Goal: Task Accomplishment & Management: Complete application form

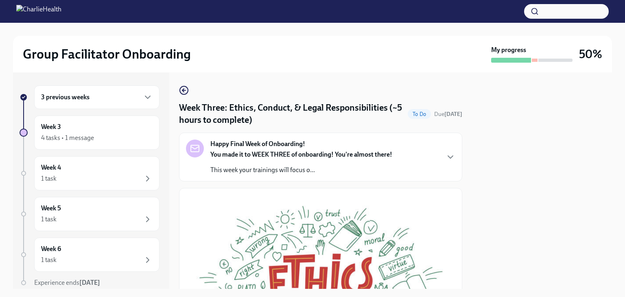
scroll to position [283, 0]
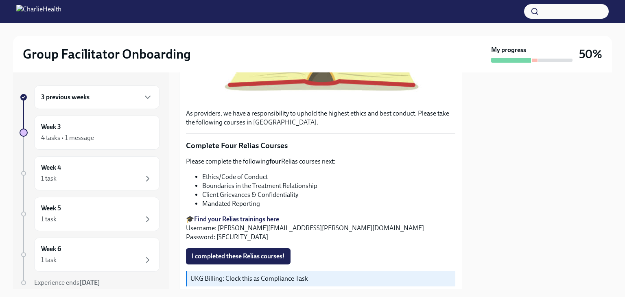
click at [262, 252] on span "I completed these Relias courses!" at bounding box center [238, 256] width 93 height 8
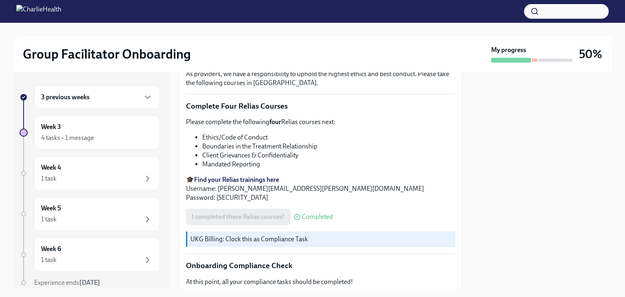
scroll to position [479, 0]
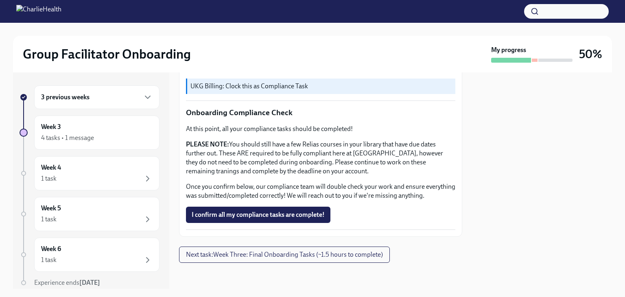
click at [309, 214] on span "I confirm all my compliance tasks are complete!" at bounding box center [258, 215] width 133 height 8
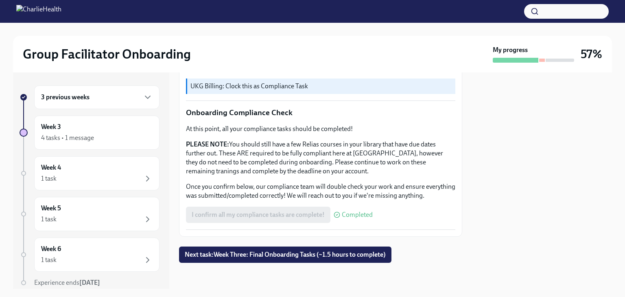
click at [342, 255] on span "Next task : Week Three: Final Onboarding Tasks (~1.5 hours to complete)" at bounding box center [285, 255] width 201 height 8
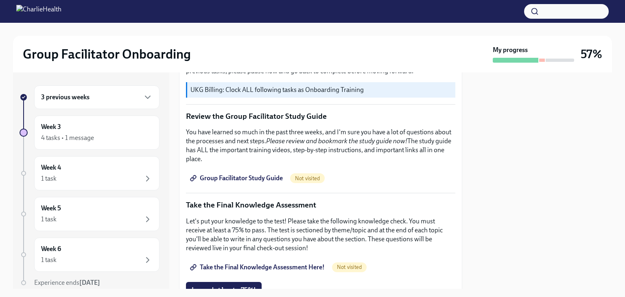
scroll to position [322, 0]
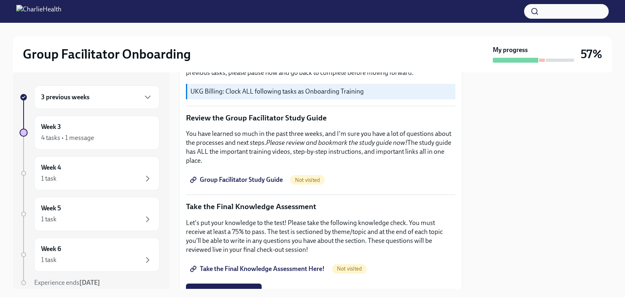
click at [268, 172] on link "Group Facilitator Study Guide" at bounding box center [237, 180] width 102 height 16
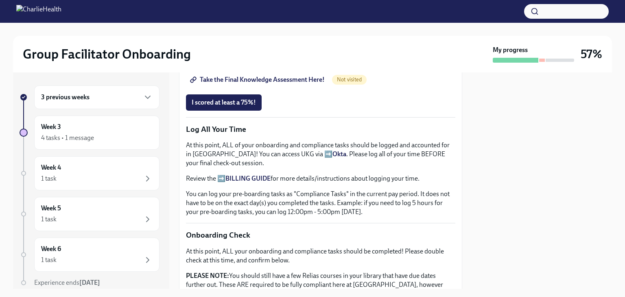
scroll to position [467, 0]
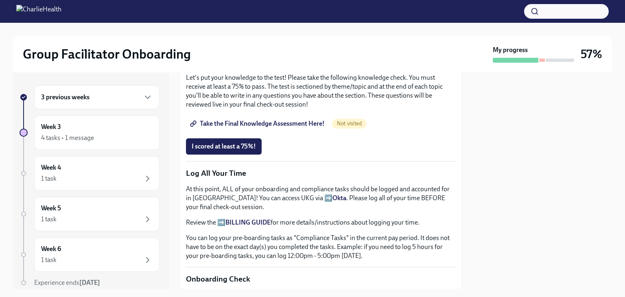
click at [312, 120] on span "Take the Final Knowledge Assessment Here!" at bounding box center [258, 124] width 133 height 8
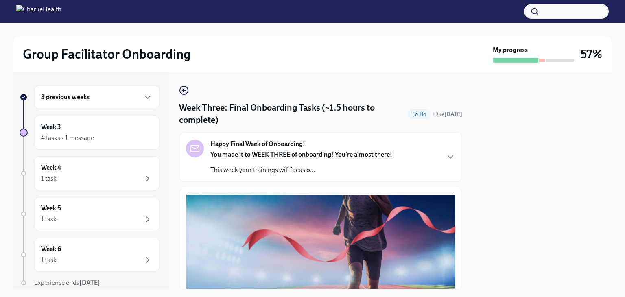
click at [135, 96] on div "3 previous weeks" at bounding box center [96, 97] width 111 height 10
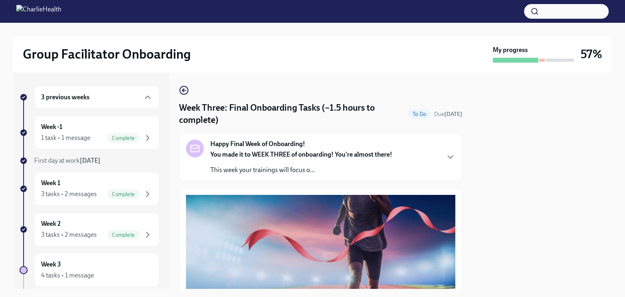
click at [85, 186] on div "Week 1 3 tasks • 2 messages Complete" at bounding box center [96, 189] width 111 height 20
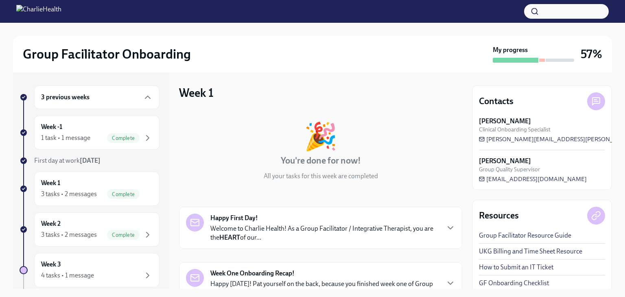
click at [65, 236] on div "3 tasks • 2 messages" at bounding box center [69, 234] width 56 height 9
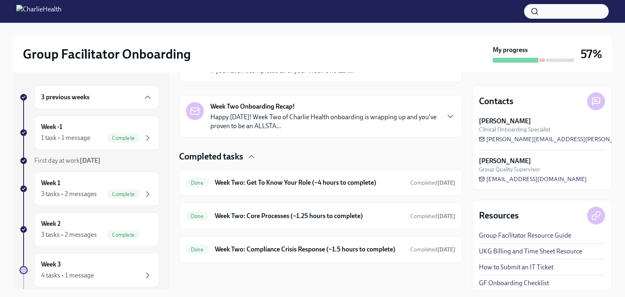
scroll to position [181, 0]
click at [398, 212] on div "Done Week Two: Core Processes (~1.25 hours to complete) Completed [DATE]" at bounding box center [320, 215] width 269 height 13
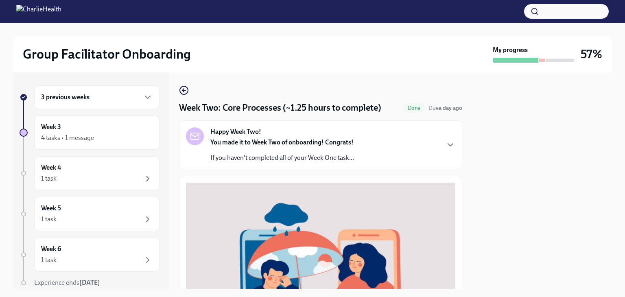
click at [185, 89] on icon "button" at bounding box center [184, 90] width 10 height 10
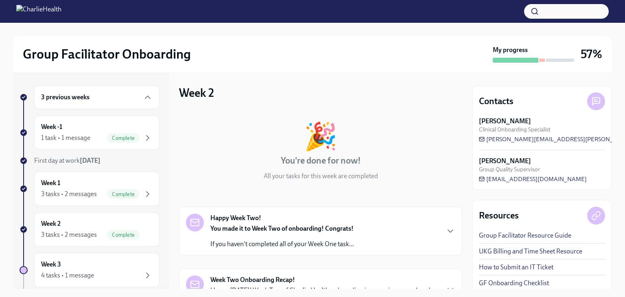
click at [438, 232] on div "Happy Week Two! You made it to Week Two of onboarding! Congrats! If you haven't…" at bounding box center [320, 230] width 269 height 35
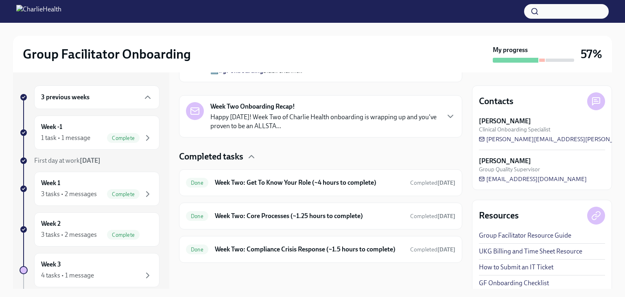
scroll to position [439, 0]
click at [386, 186] on h6 "Week Two: Get To Know Your Role (~4 hours to complete)" at bounding box center [309, 182] width 189 height 9
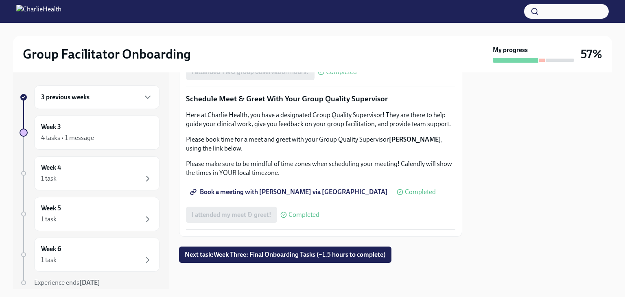
scroll to position [813, 0]
click at [114, 115] on div "Week 3 4 tasks • 1 message" at bounding box center [96, 132] width 125 height 34
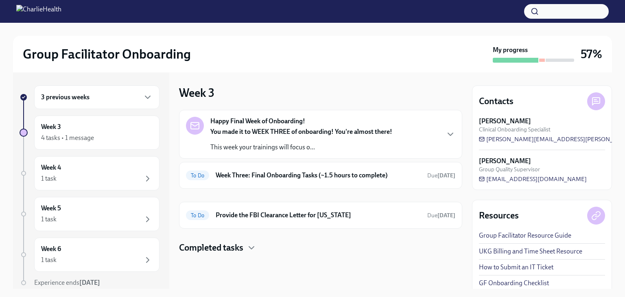
click at [348, 176] on h6 "Week Three: Final Onboarding Tasks (~1.5 hours to complete)" at bounding box center [318, 175] width 205 height 9
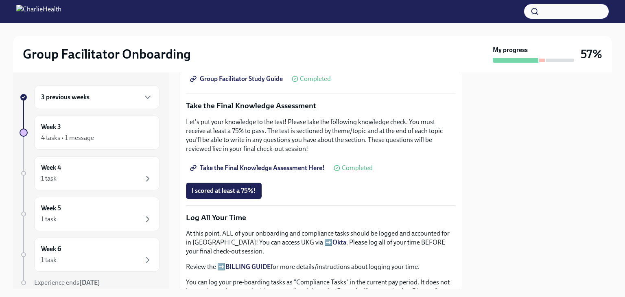
scroll to position [410, 0]
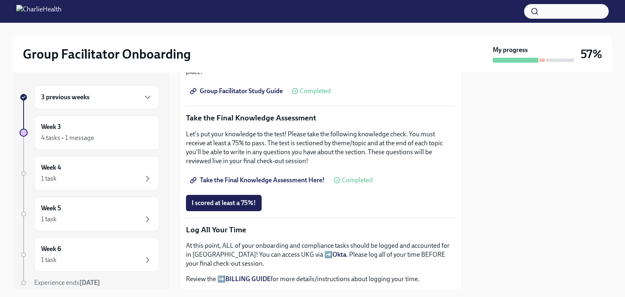
click at [213, 199] on span "I scored at least a 75%!" at bounding box center [224, 203] width 64 height 8
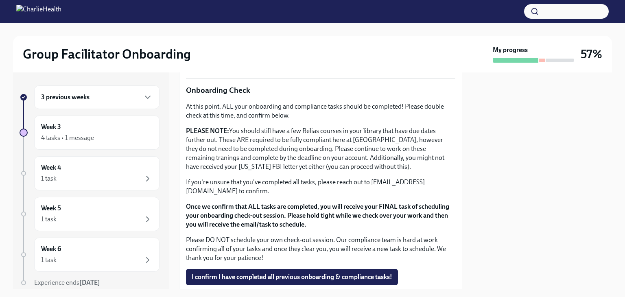
scroll to position [659, 0]
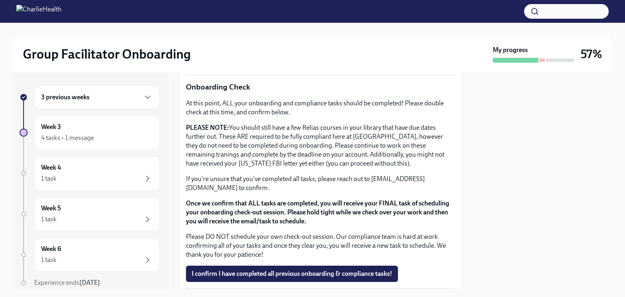
click at [345, 271] on span "I confirm I have completed all previous onboarding & compliance tasks!" at bounding box center [292, 274] width 200 height 8
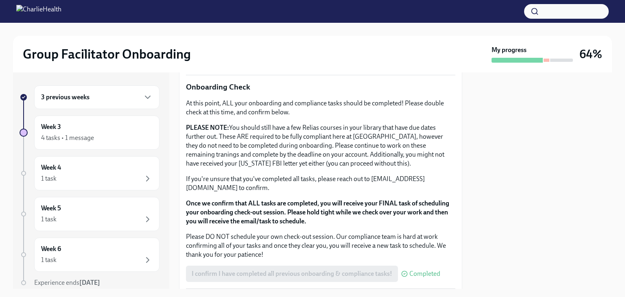
scroll to position [713, 0]
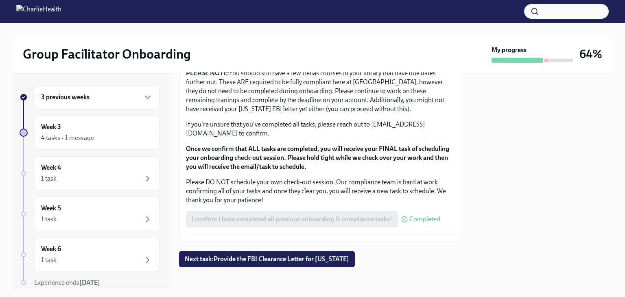
click at [280, 261] on button "Next task : Provide the FBI Clearance Letter for [US_STATE]" at bounding box center [267, 259] width 176 height 16
